Goal: Complete application form

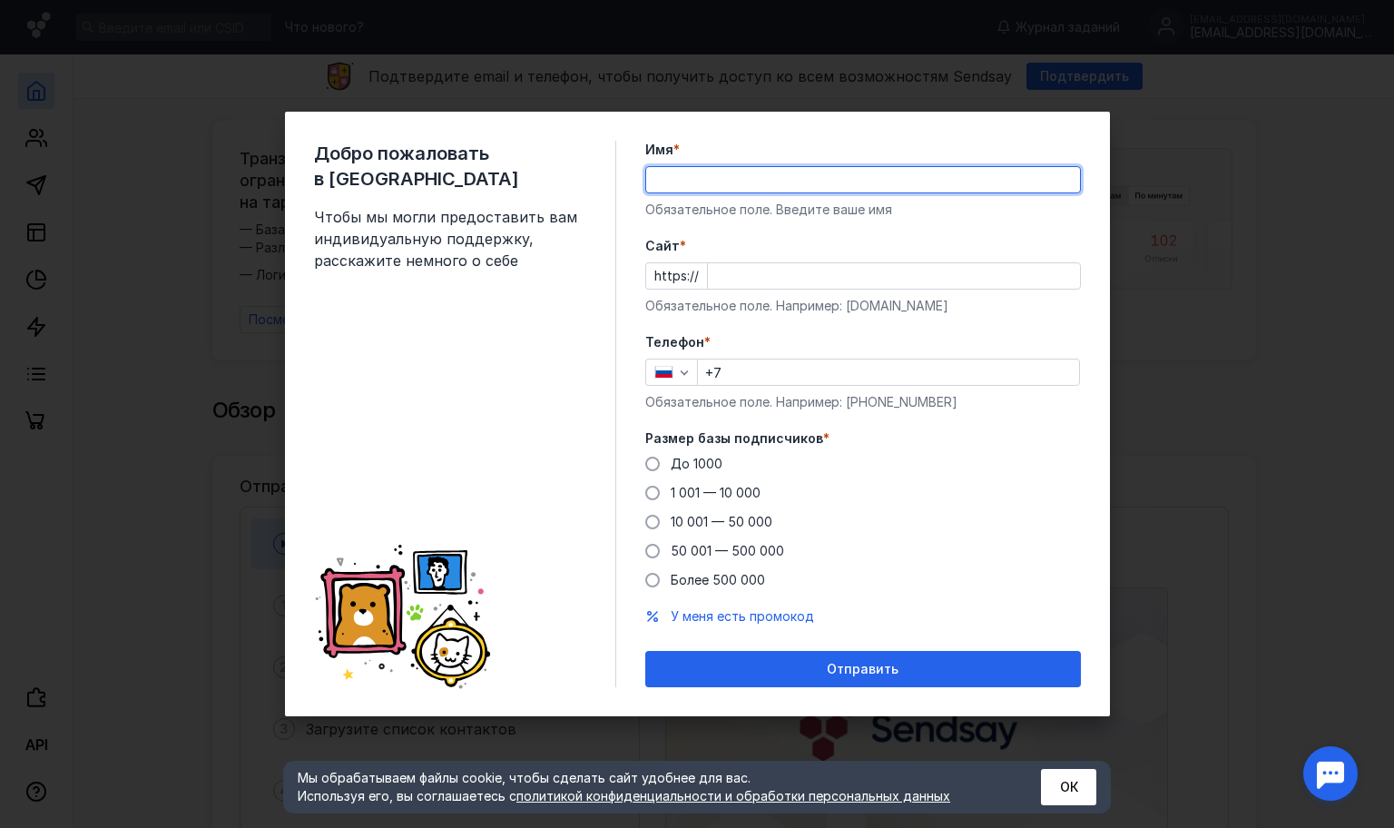
click at [814, 167] on input "Имя *" at bounding box center [863, 179] width 434 height 25
type input "п"
type input "[PERSON_NAME]"
click at [732, 359] on input "+7" at bounding box center [888, 371] width 381 height 25
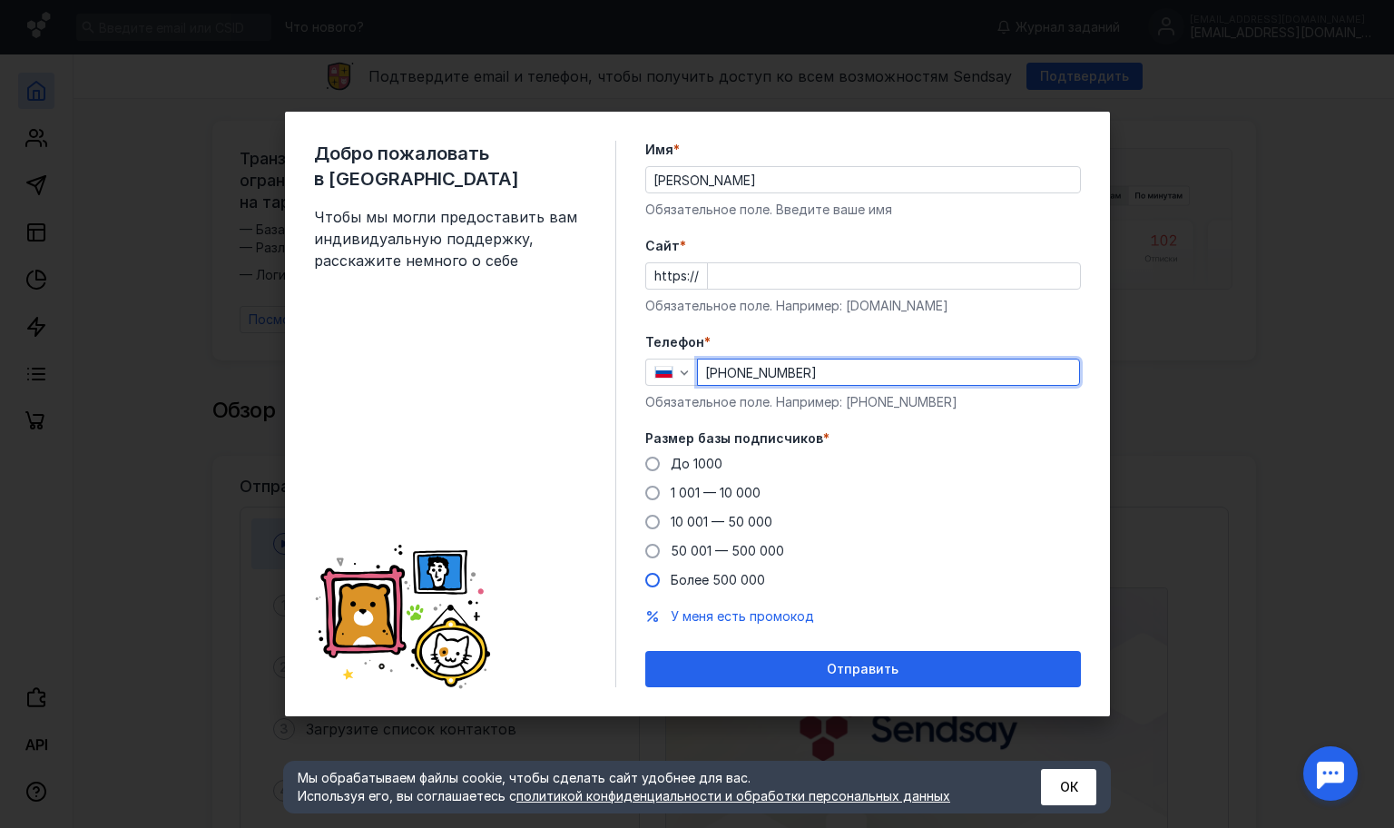
type input "[PHONE_NUMBER]"
click at [655, 573] on span at bounding box center [652, 580] width 15 height 15
click at [0, 0] on input "Более 500 000" at bounding box center [0, 0] width 0 height 0
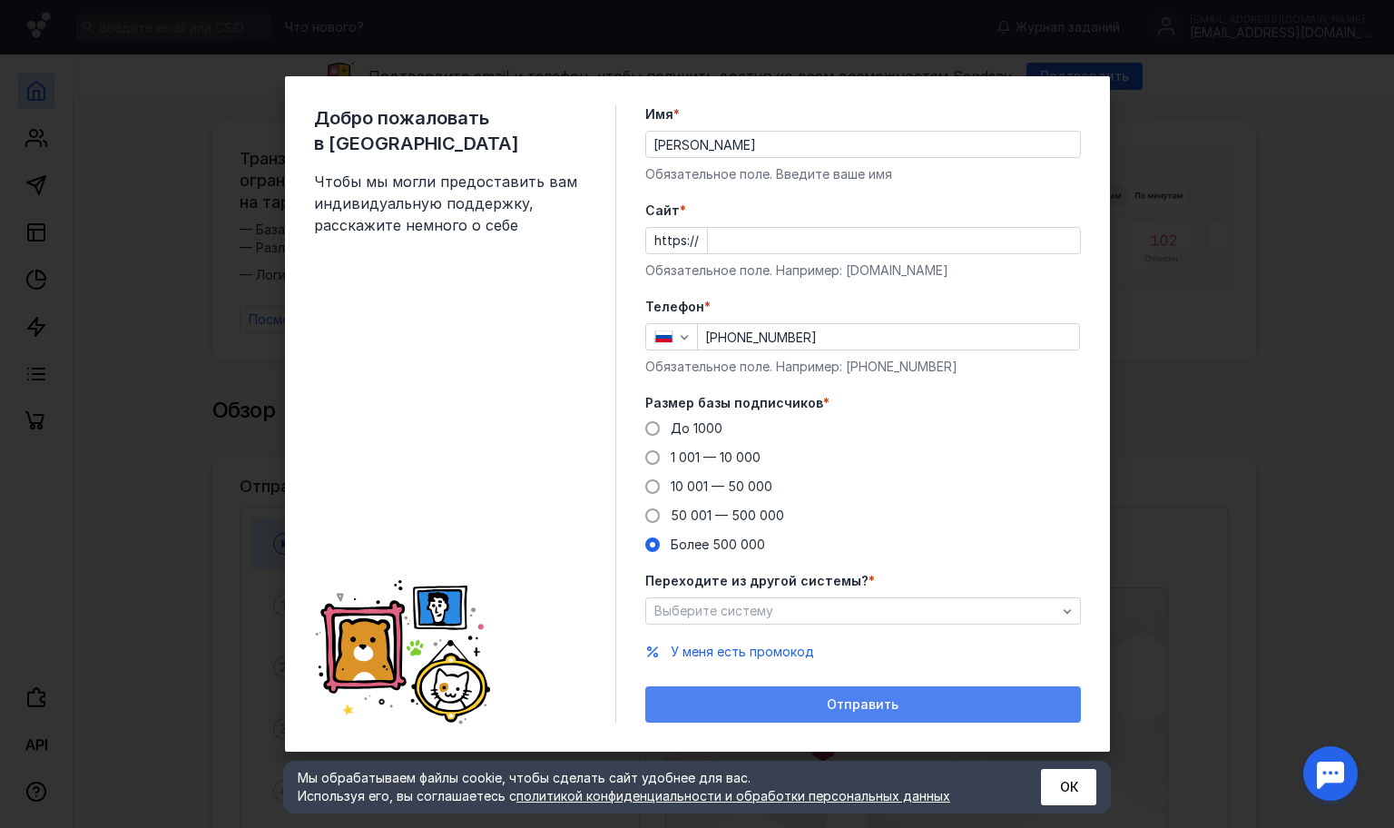
click at [722, 697] on div "Отправить" at bounding box center [862, 704] width 417 height 15
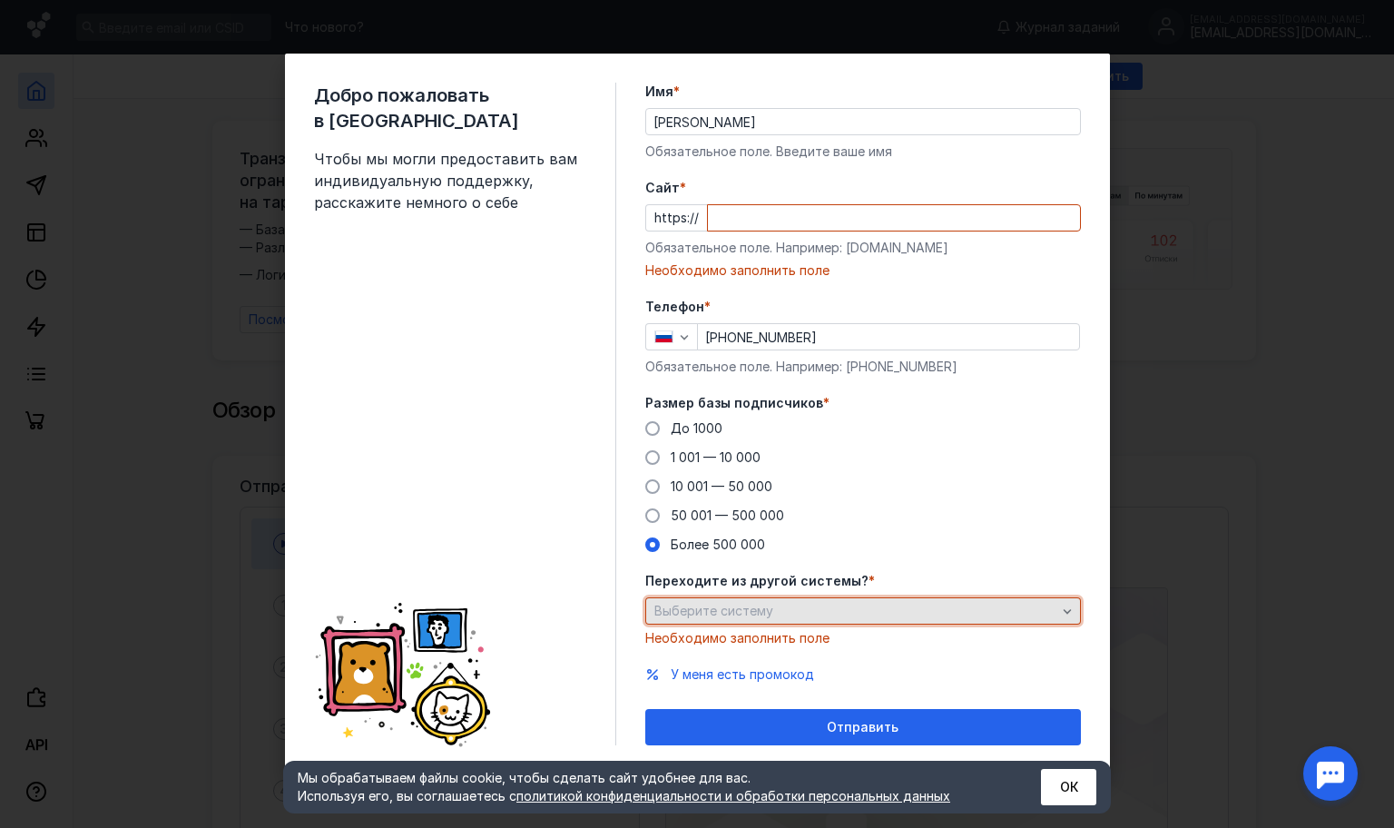
click at [722, 604] on span "Выберите систему" at bounding box center [713, 610] width 119 height 15
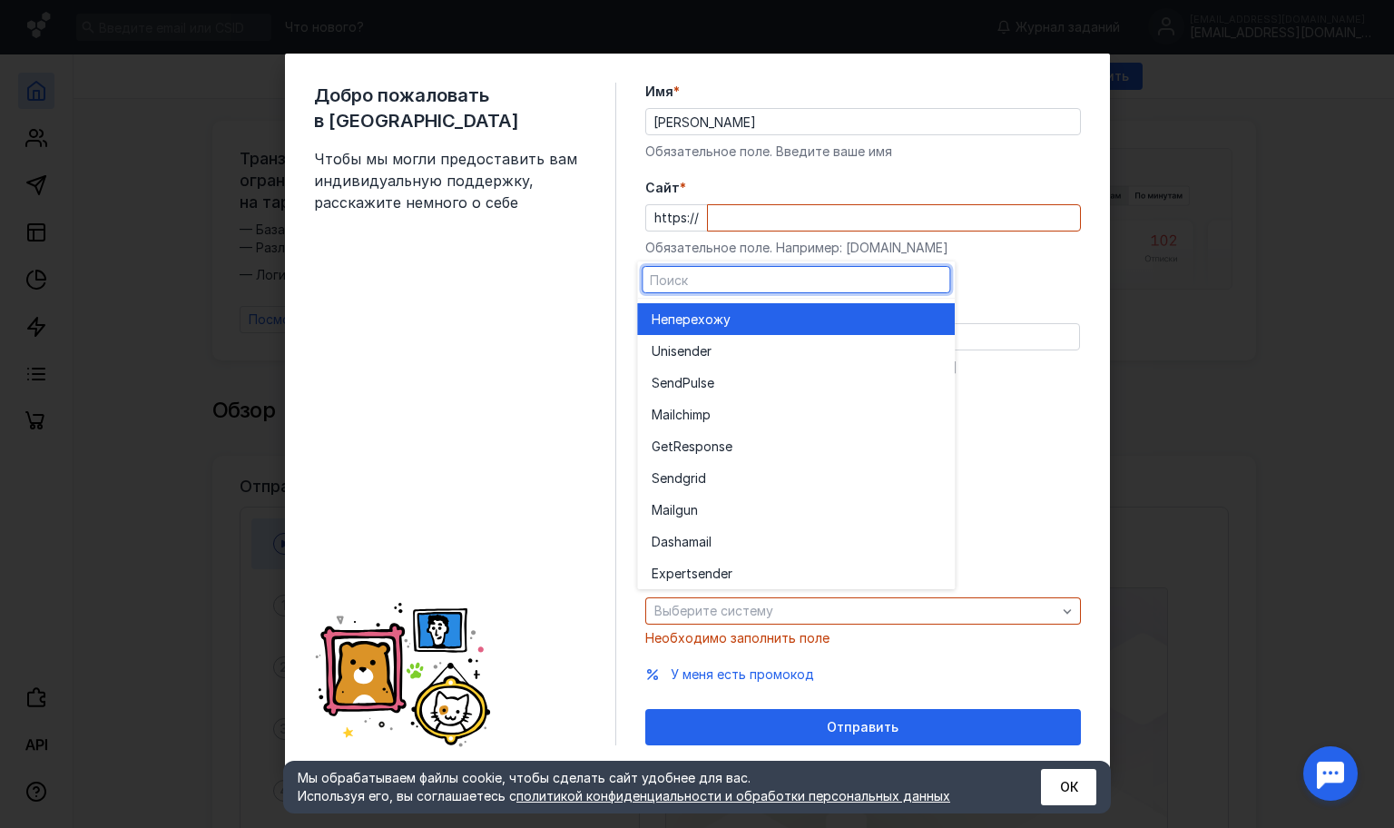
click at [676, 303] on div "Не перехожу" at bounding box center [796, 319] width 289 height 32
click at [676, 261] on div "Необходимо заполнить поле" at bounding box center [863, 270] width 436 height 18
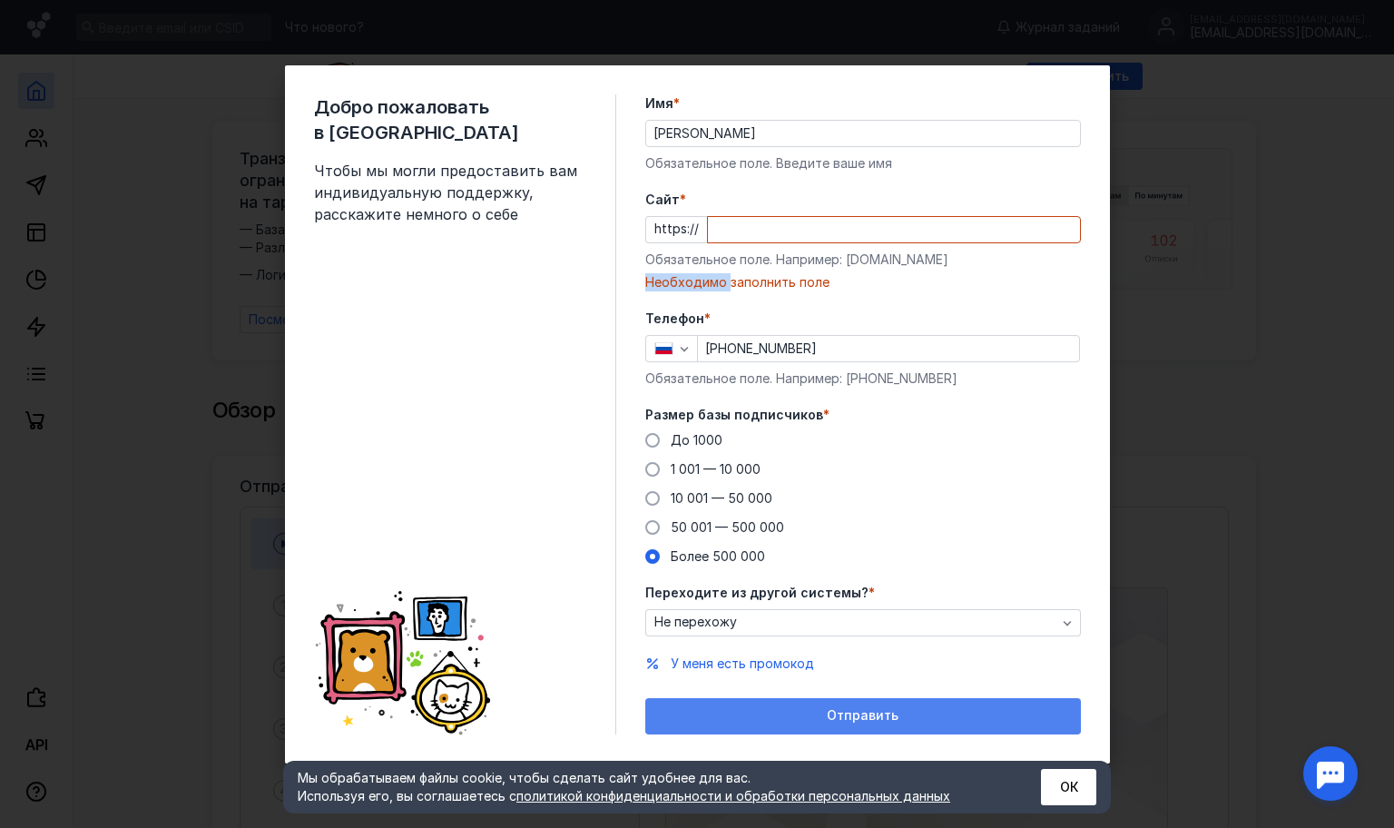
click at [748, 698] on div "Отправить" at bounding box center [863, 716] width 436 height 36
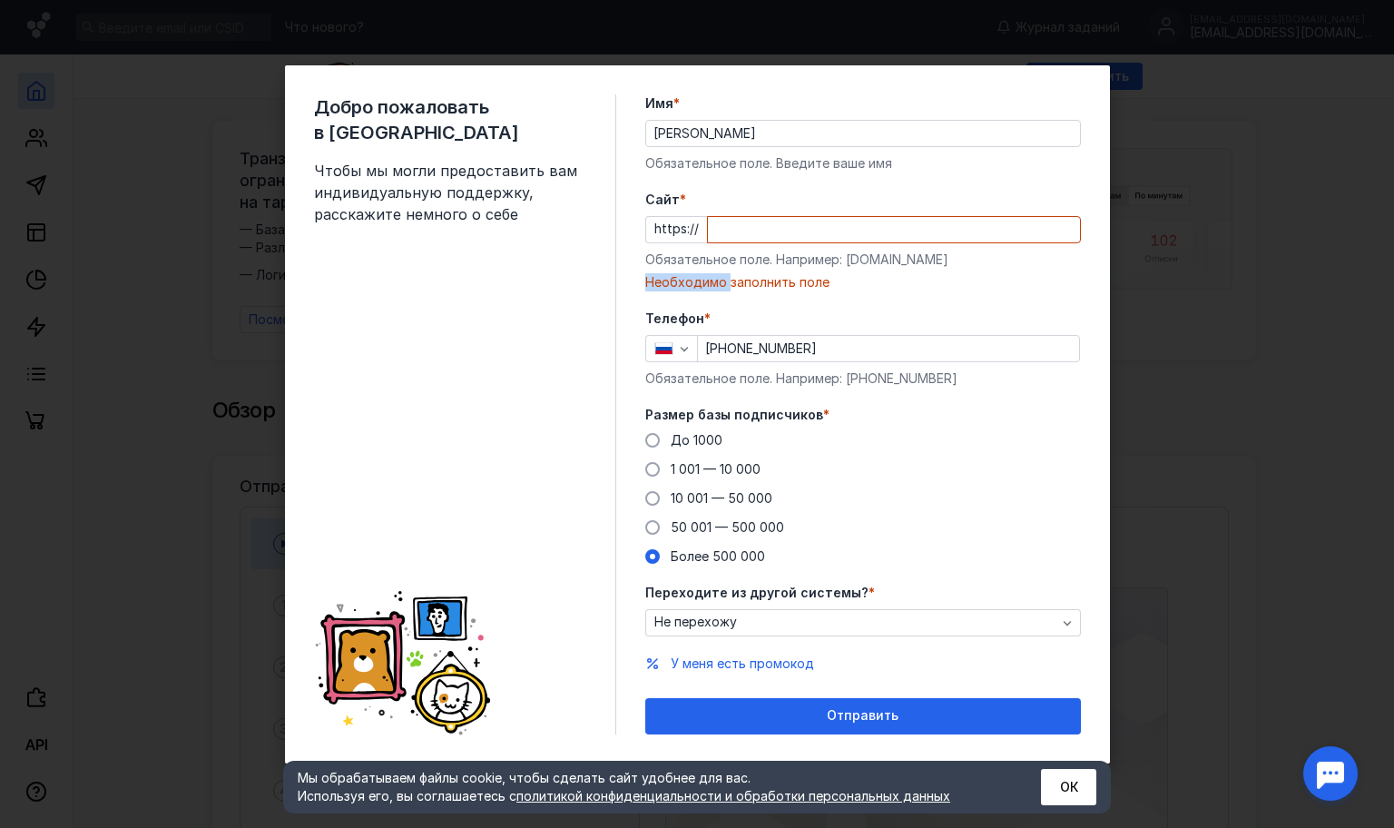
scroll to position [29, 0]
paste input "[DOMAIN_NAME][URL]"
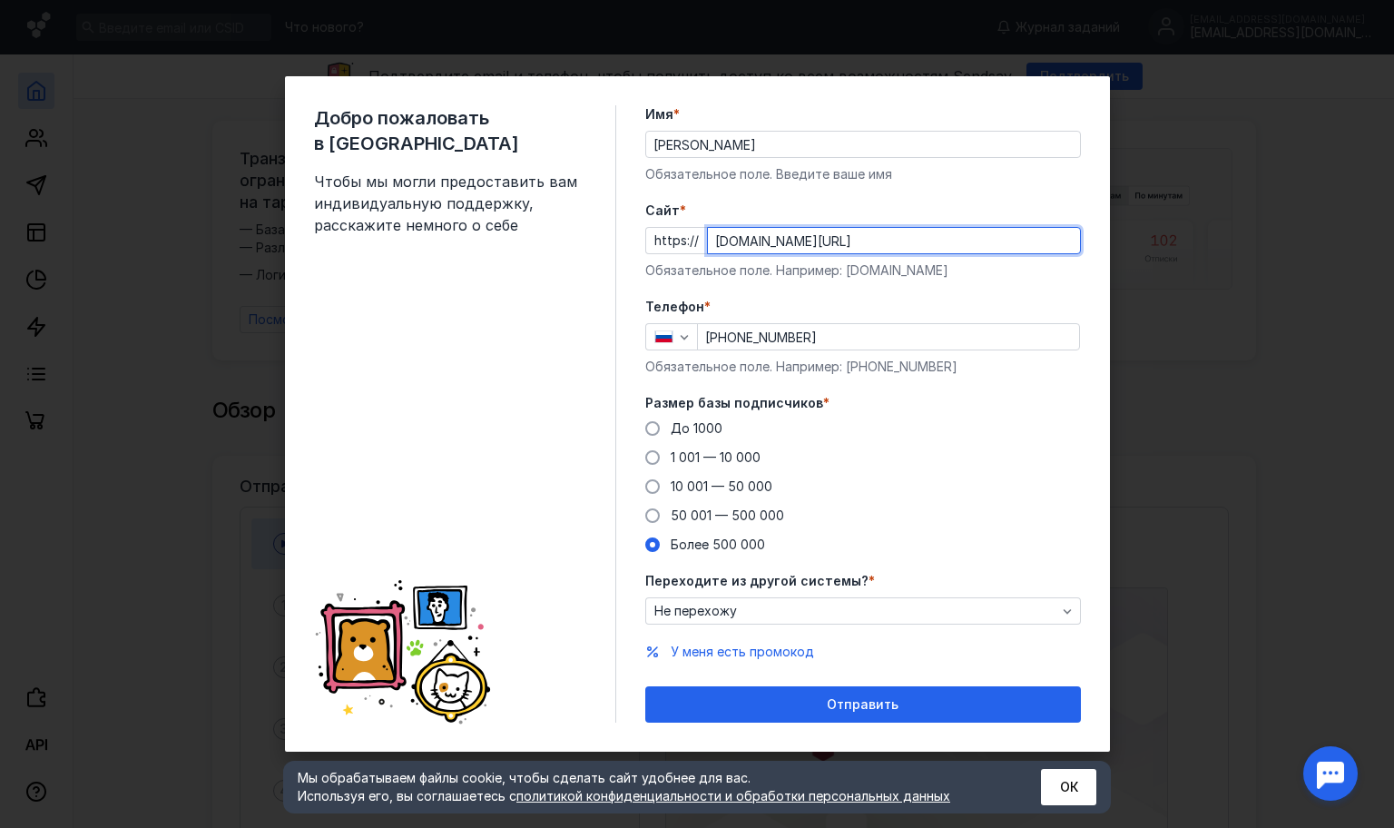
scroll to position [0, 0]
drag, startPoint x: 740, startPoint y: 200, endPoint x: 664, endPoint y: 206, distance: 75.6
click at [664, 227] on div "https:// [DOMAIN_NAME][URL]" at bounding box center [863, 240] width 436 height 27
click at [725, 228] on input "[DOMAIN_NAME][URL]" at bounding box center [894, 240] width 372 height 25
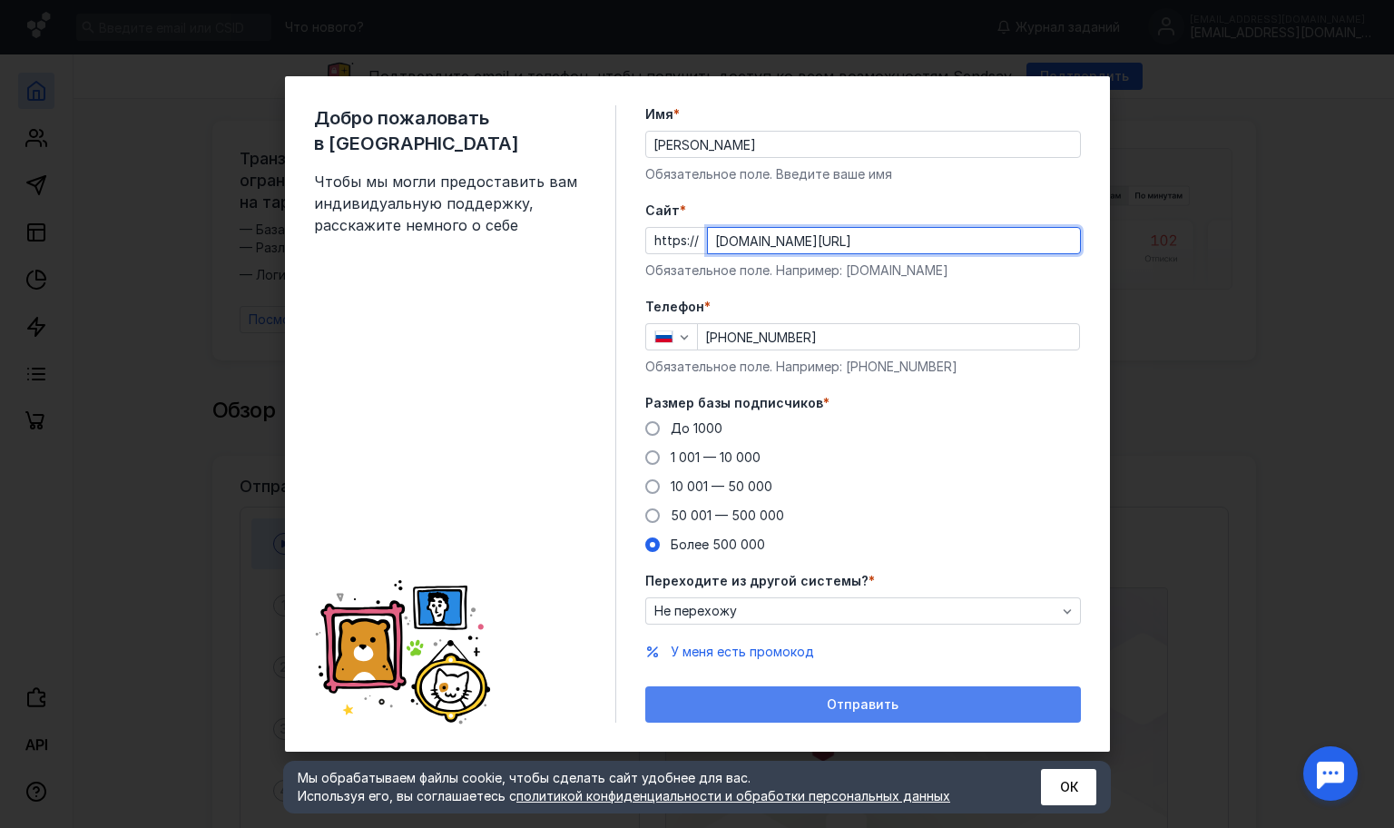
type input "[DOMAIN_NAME][URL]"
click at [739, 686] on div "Отправить" at bounding box center [863, 704] width 436 height 36
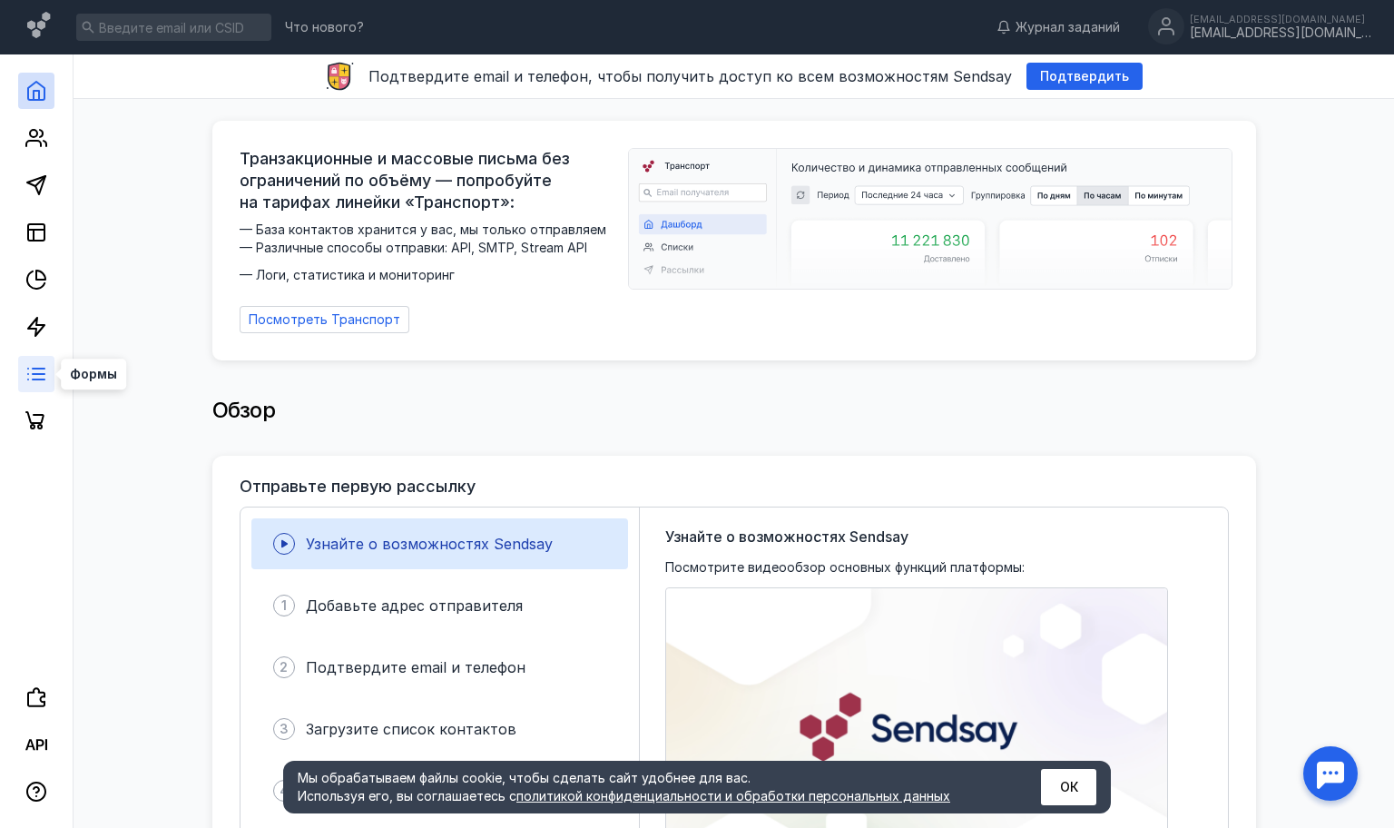
click at [35, 368] on line at bounding box center [39, 368] width 12 height 0
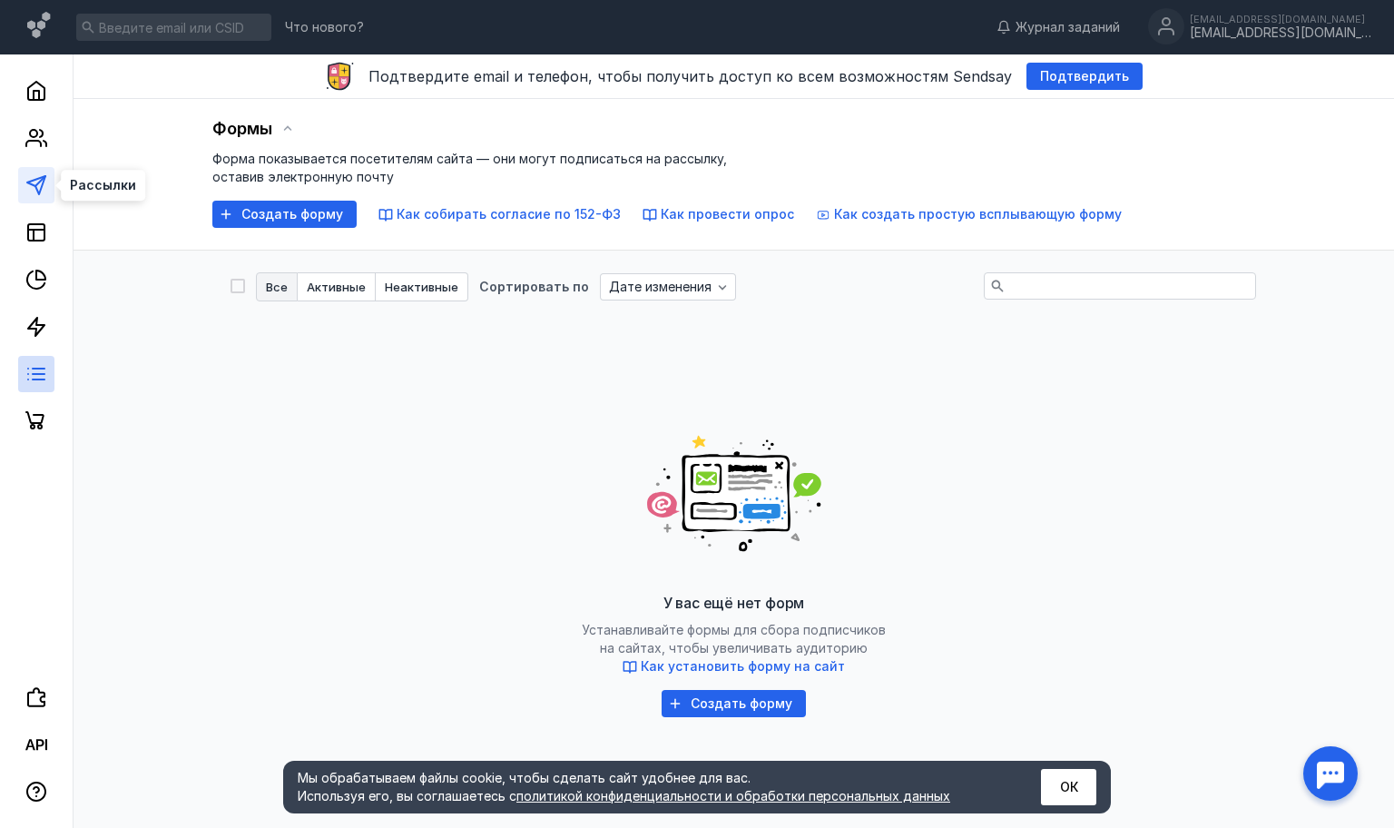
click at [41, 183] on icon at bounding box center [36, 185] width 22 height 22
